Goal: Task Accomplishment & Management: Manage account settings

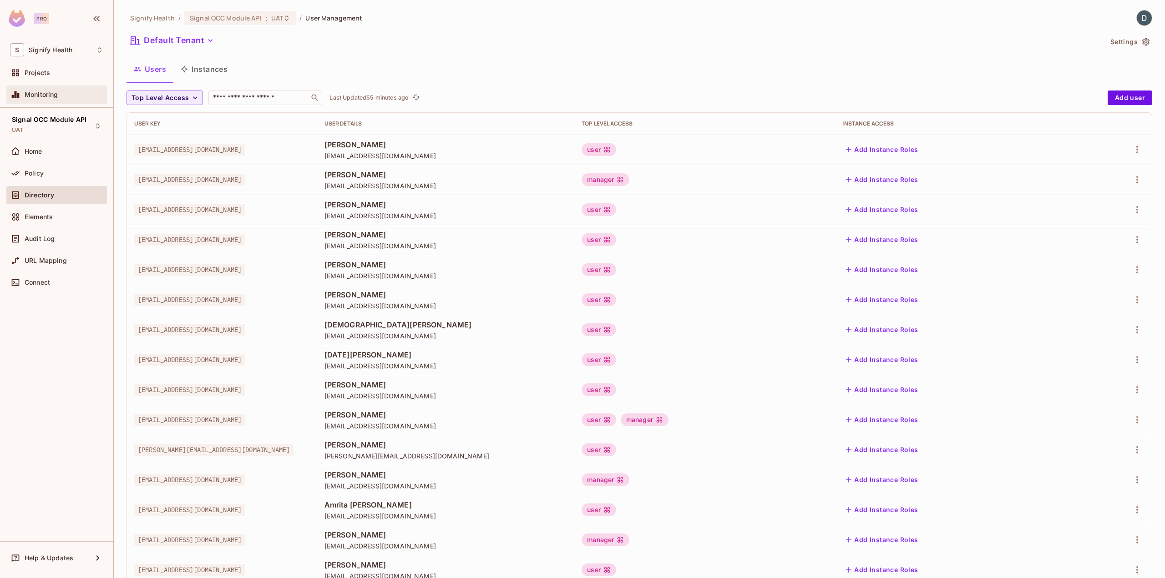
scroll to position [56, 0]
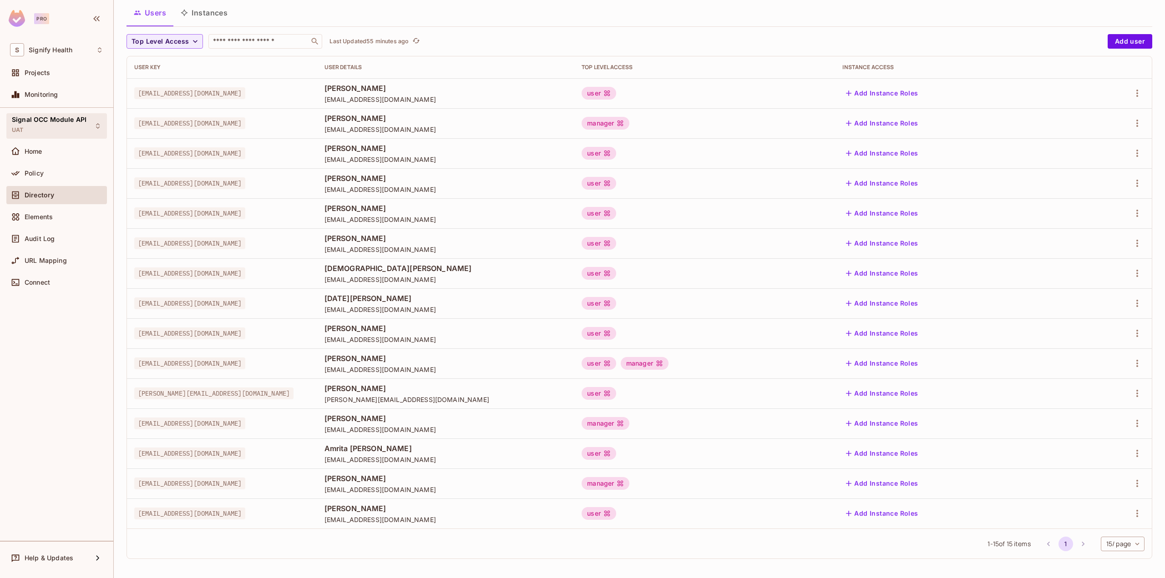
click at [62, 119] on span "Signal OCC Module API" at bounding box center [49, 119] width 75 height 7
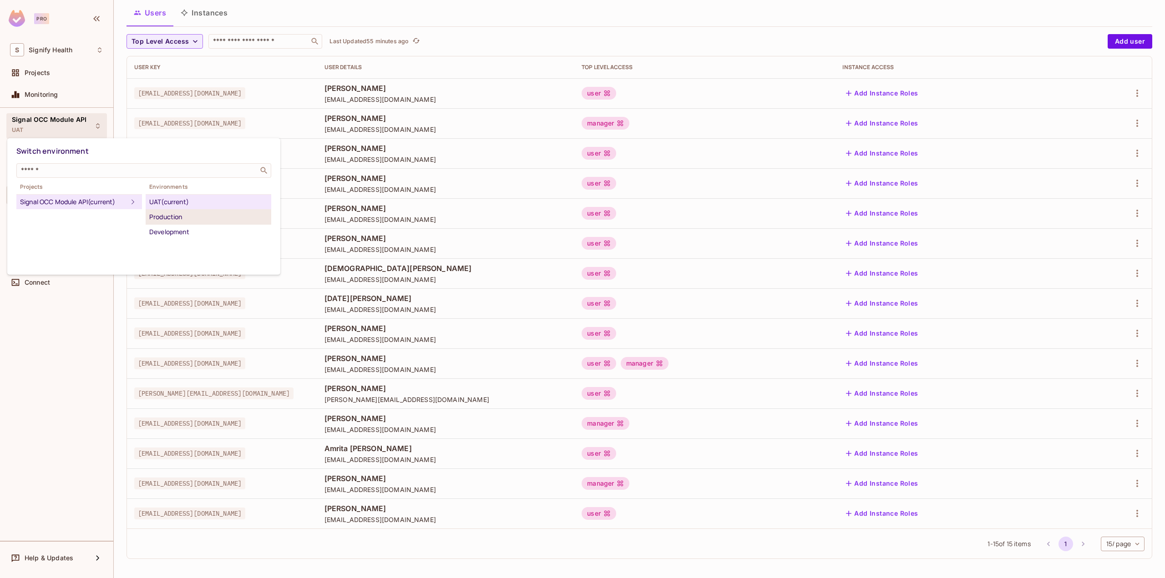
click at [177, 216] on div "Production" at bounding box center [208, 217] width 118 height 11
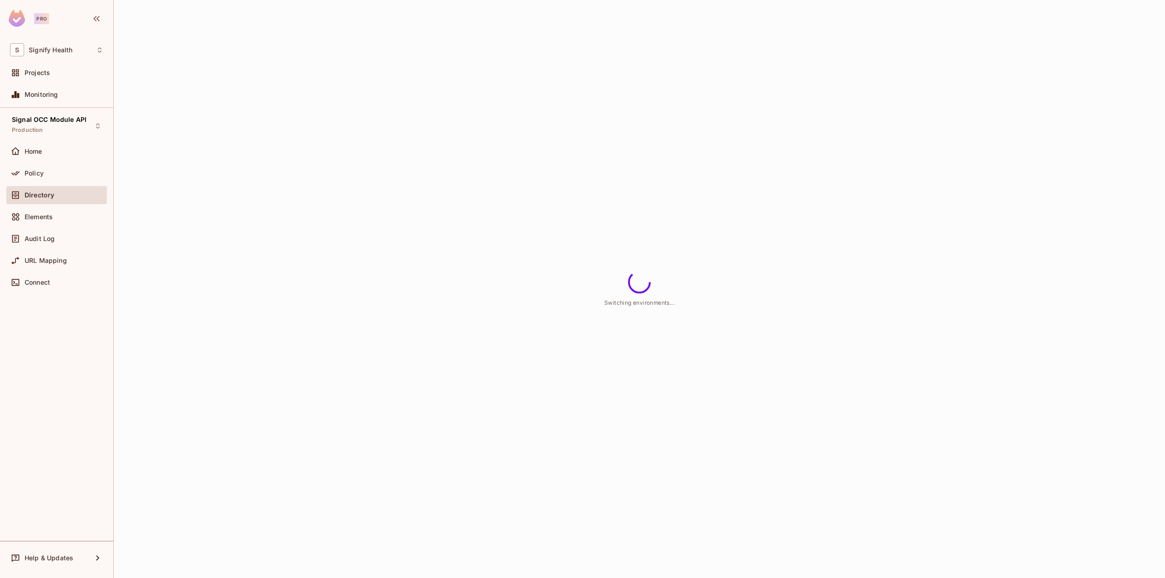
scroll to position [0, 0]
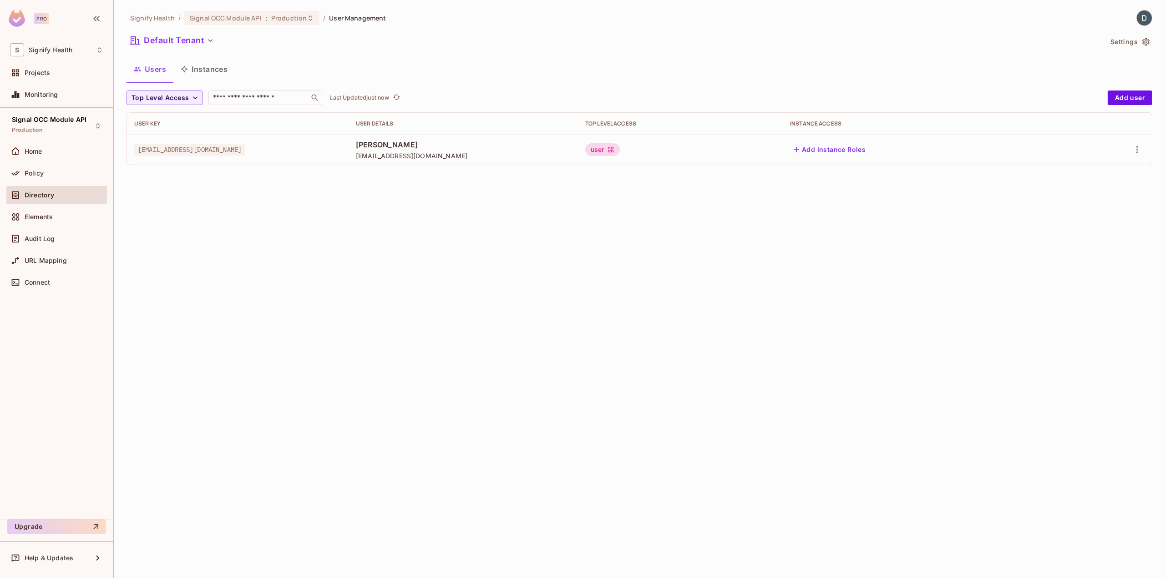
click at [210, 72] on button "Instances" at bounding box center [203, 69] width 61 height 23
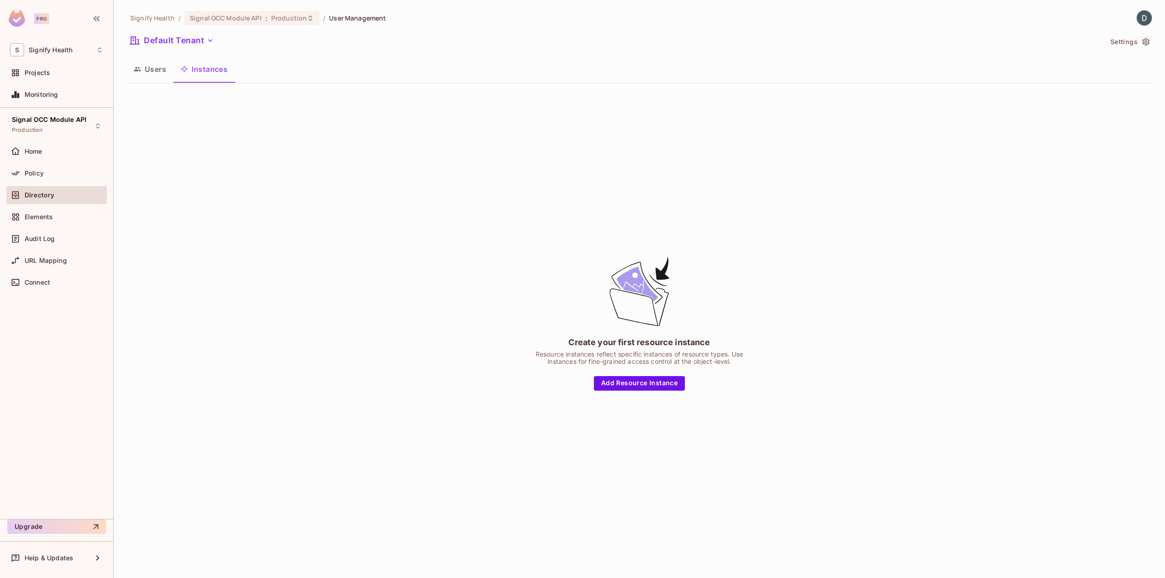
click at [147, 70] on button "Users" at bounding box center [149, 69] width 47 height 23
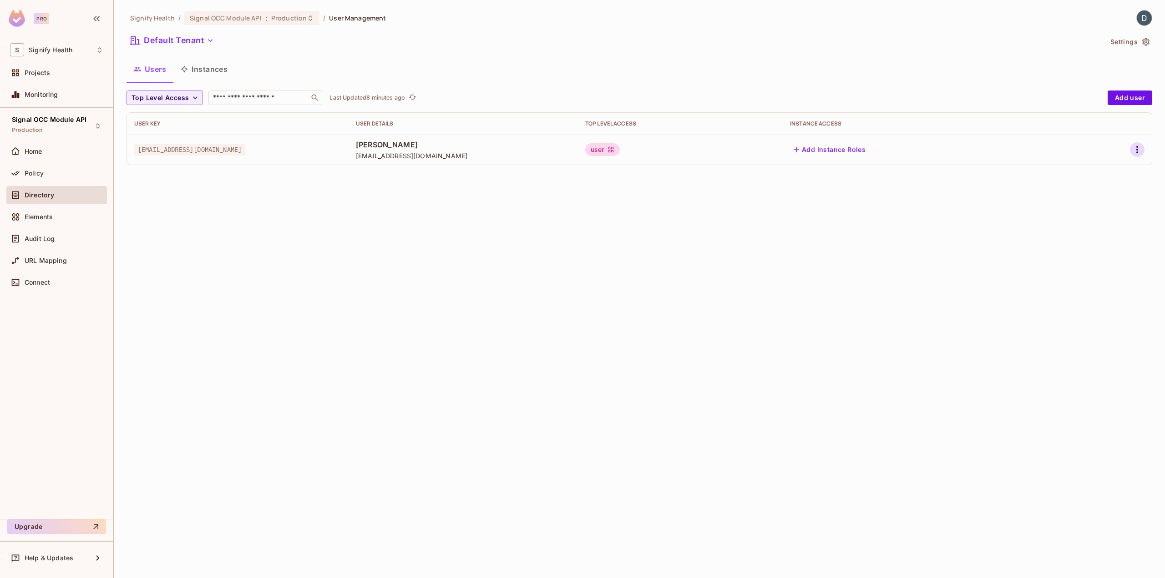
click at [1135, 148] on icon "button" at bounding box center [1137, 149] width 11 height 11
drag, startPoint x: 714, startPoint y: 278, endPoint x: 704, endPoint y: 282, distance: 10.5
click at [713, 278] on div at bounding box center [582, 289] width 1165 height 578
